Goal: Information Seeking & Learning: Learn about a topic

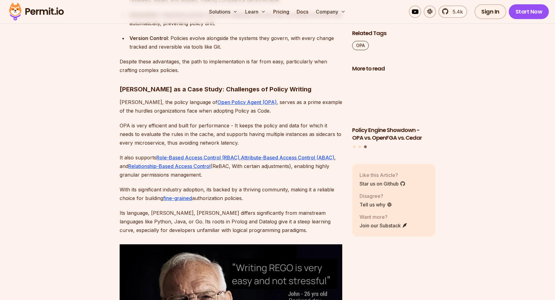
scroll to position [590, 0]
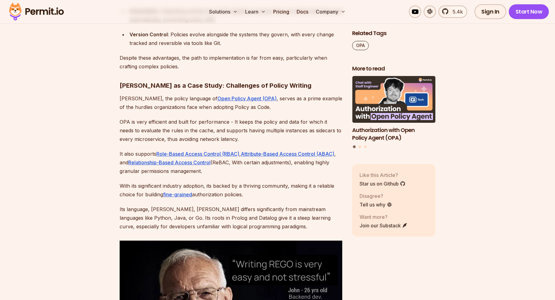
click at [156, 119] on p "OPA is very efficient and built for performance - It keeps the policy and data …" at bounding box center [231, 131] width 222 height 26
click at [332, 120] on p "OPA is very efficient and built for performance - It keeps the policy and data …" at bounding box center [231, 131] width 222 height 26
click at [281, 132] on p "OPA is very efficient and built for performance - It keeps the policy and data …" at bounding box center [231, 131] width 222 height 26
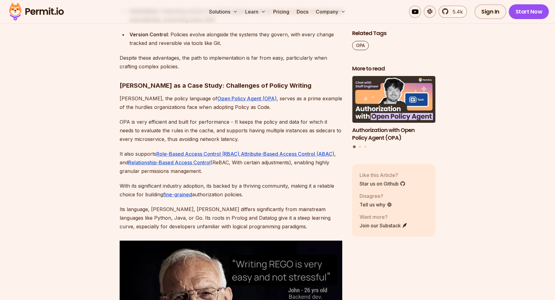
click at [281, 132] on p "OPA is very efficient and built for performance - It keeps the policy and data …" at bounding box center [231, 131] width 222 height 26
click at [128, 140] on p "OPA is very efficient and built for performance - It keeps the policy and data …" at bounding box center [231, 131] width 222 height 26
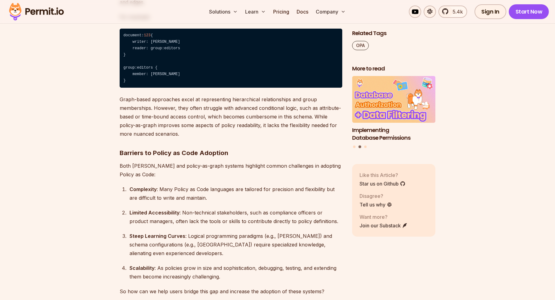
scroll to position [1407, 0]
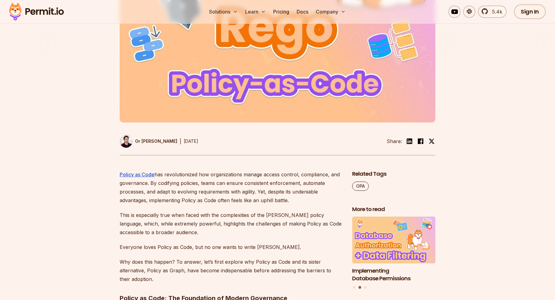
scroll to position [0, 0]
